Goal: Check status: Check status

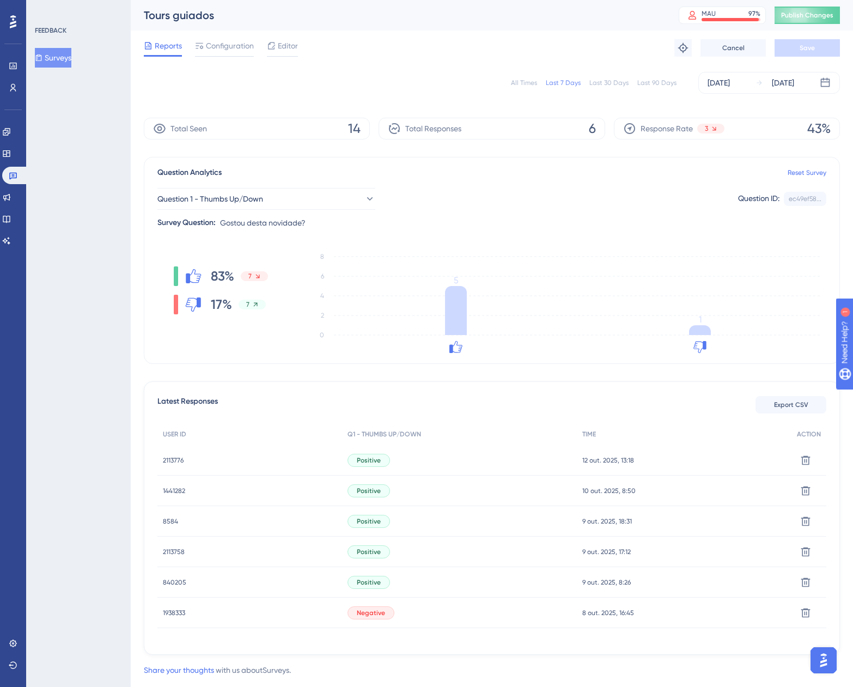
click at [170, 464] on span "2113776" at bounding box center [173, 460] width 21 height 9
click at [170, 464] on div at bounding box center [426, 343] width 853 height 687
click at [170, 464] on span "2113776" at bounding box center [173, 460] width 21 height 9
click at [170, 464] on div at bounding box center [426, 343] width 853 height 687
click at [172, 461] on span "2113776" at bounding box center [173, 460] width 21 height 9
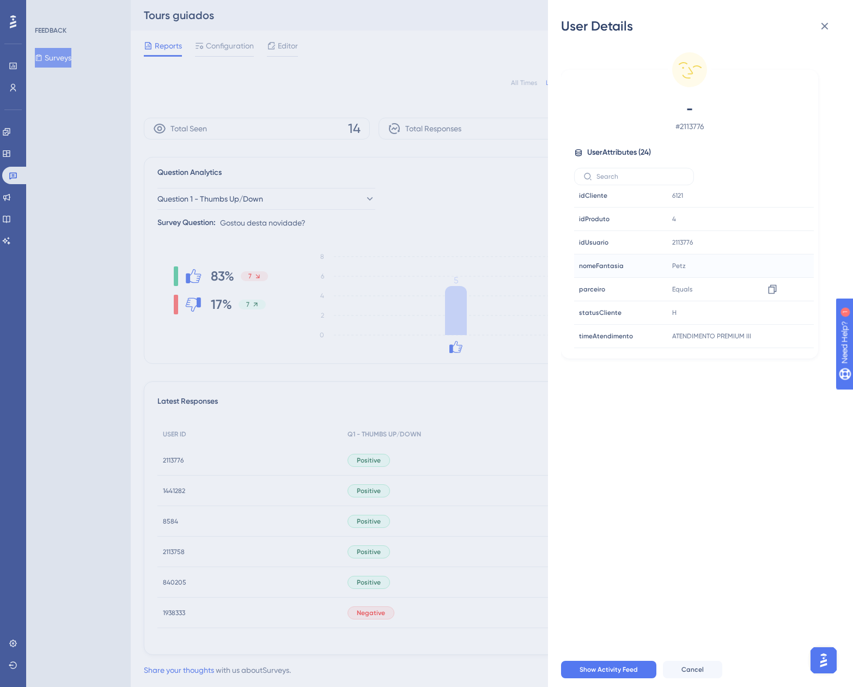
scroll to position [381, 0]
click at [824, 26] on icon at bounding box center [824, 26] width 7 height 7
